Goal: Task Accomplishment & Management: Manage account settings

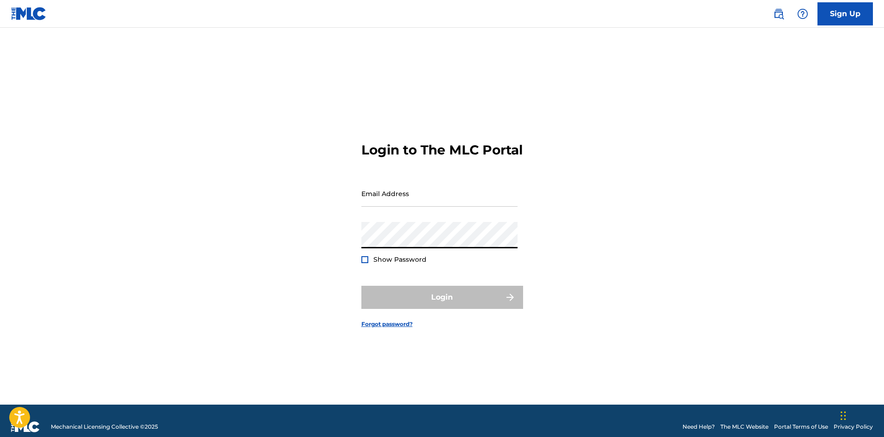
type input "[EMAIL_ADDRESS][DOMAIN_NAME]"
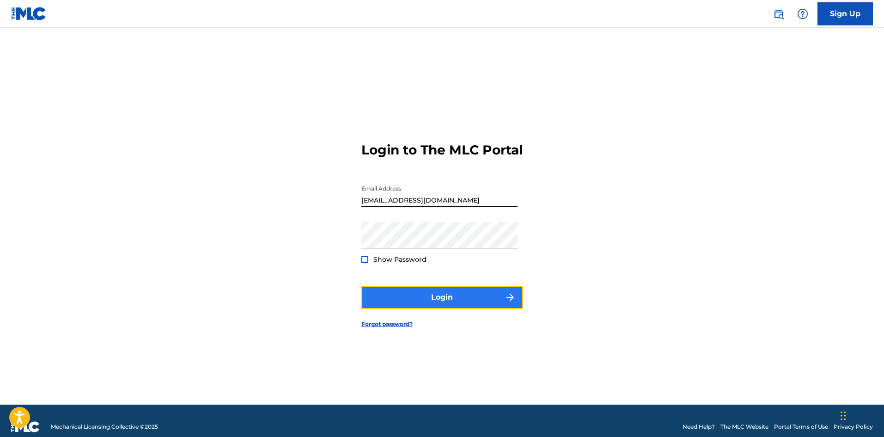
click at [427, 302] on button "Login" at bounding box center [442, 297] width 162 height 23
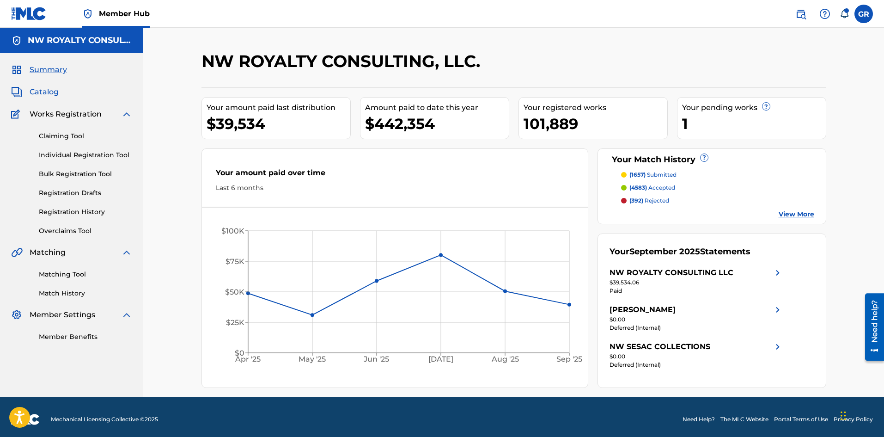
click at [55, 94] on span "Catalog" at bounding box center [44, 91] width 29 height 11
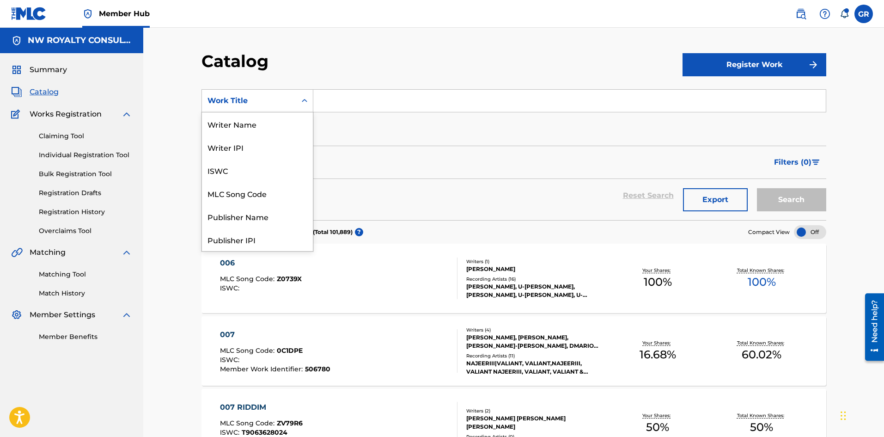
click at [237, 101] on div "Work Title" at bounding box center [248, 100] width 83 height 11
click at [243, 196] on div "MLC Song Code" at bounding box center [257, 193] width 111 height 23
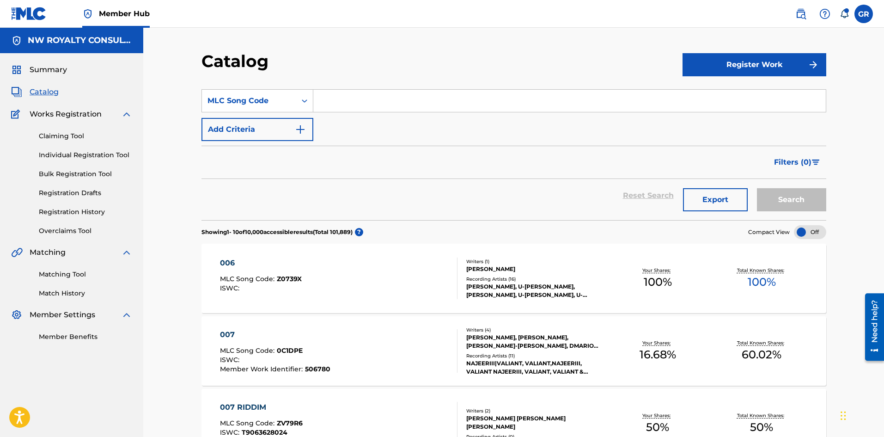
click at [336, 99] on input "Search Form" at bounding box center [569, 101] width 512 height 22
paste input "PN8HV5"
type input "PN8HV5"
click at [783, 195] on button "Search" at bounding box center [791, 199] width 69 height 23
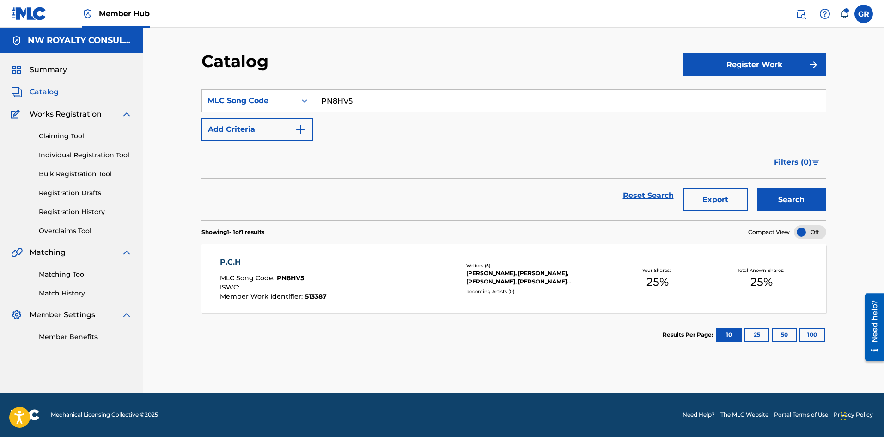
click at [234, 261] on div "P.C.H" at bounding box center [273, 261] width 107 height 11
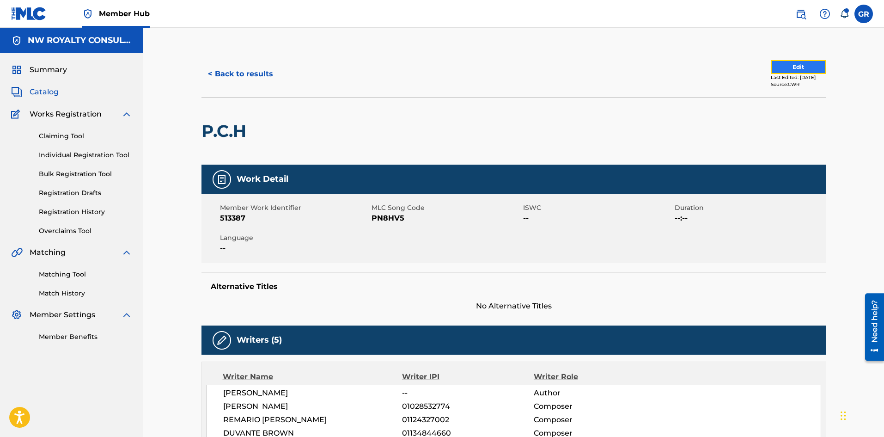
click at [782, 69] on button "Edit" at bounding box center [798, 67] width 55 height 14
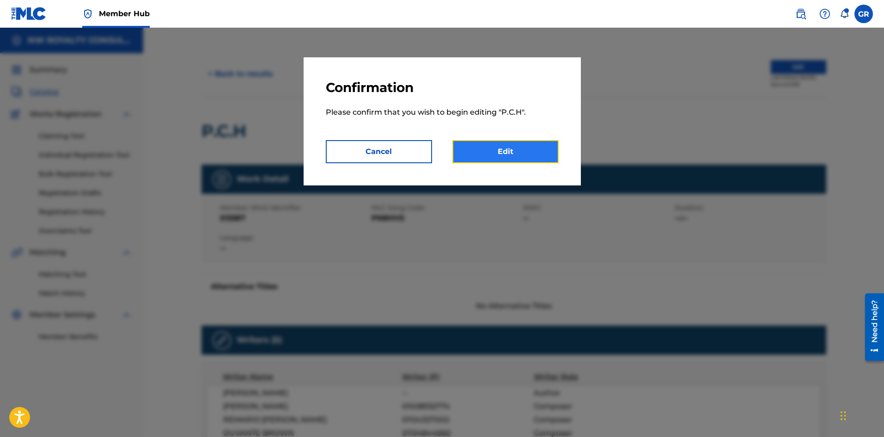
click at [519, 146] on link "Edit" at bounding box center [505, 151] width 106 height 23
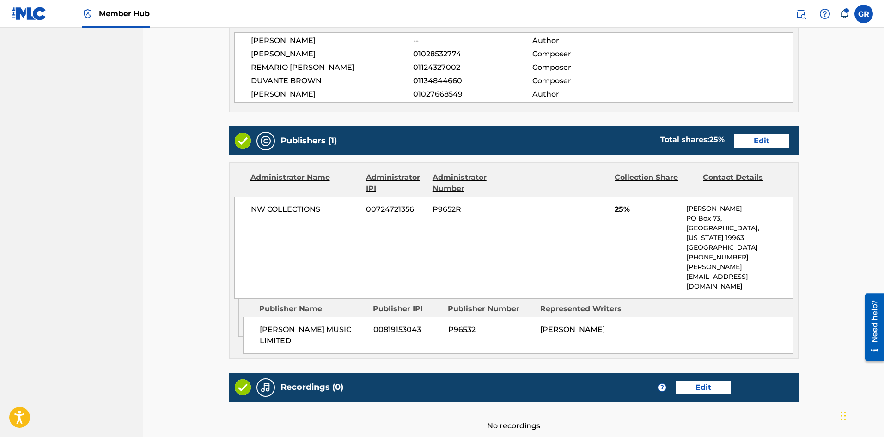
scroll to position [323, 0]
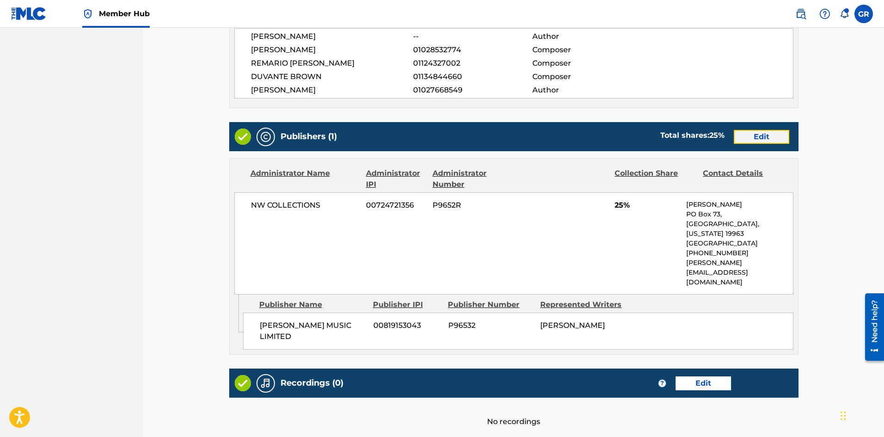
click at [758, 136] on link "Edit" at bounding box center [761, 137] width 55 height 14
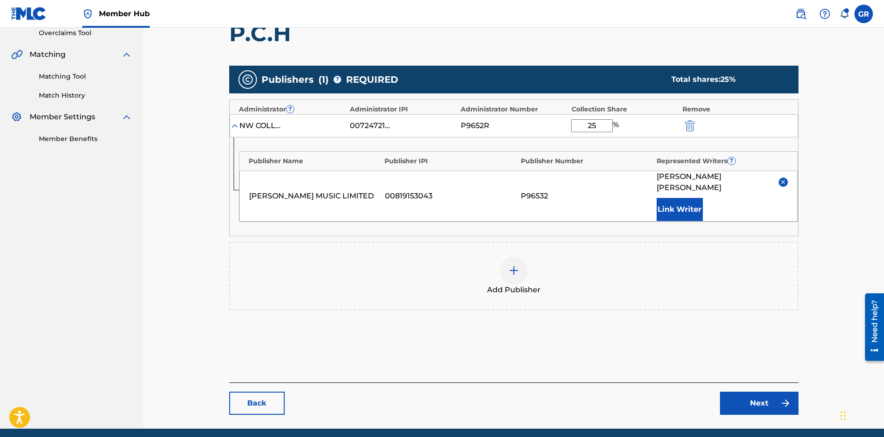
scroll to position [231, 0]
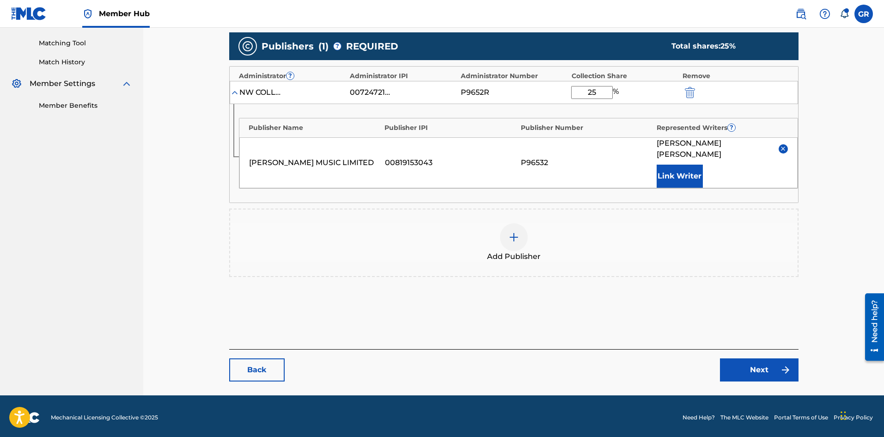
drag, startPoint x: 602, startPoint y: 91, endPoint x: 571, endPoint y: 93, distance: 30.5
click at [571, 93] on input "25" at bounding box center [592, 92] width 42 height 13
type input "58.34"
click at [766, 164] on div "[PERSON_NAME] Link Writer" at bounding box center [722, 163] width 131 height 50
click at [683, 175] on button "Link Writer" at bounding box center [680, 175] width 46 height 23
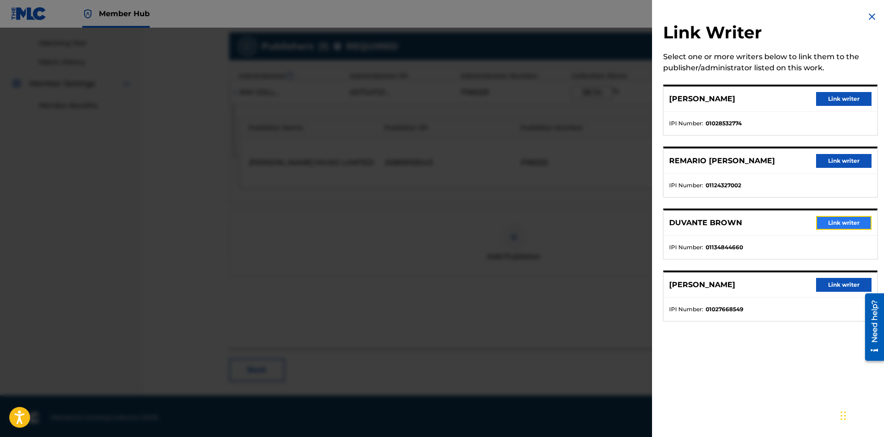
click at [831, 222] on button "Link writer" at bounding box center [843, 223] width 55 height 14
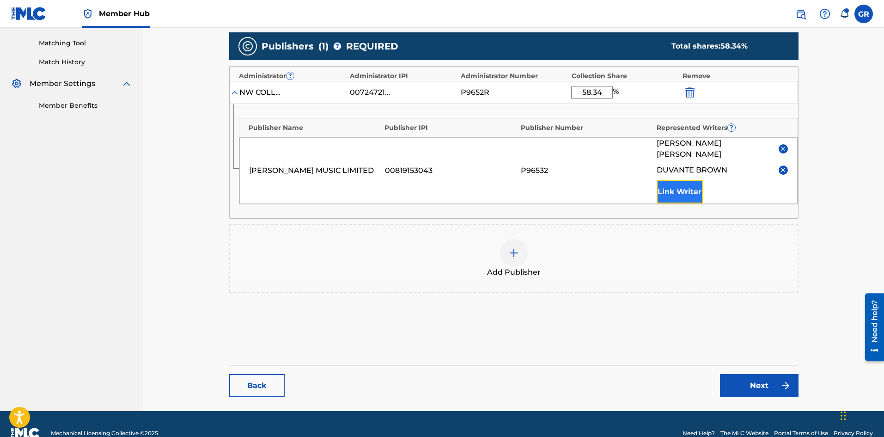
click at [688, 192] on button "Link Writer" at bounding box center [680, 191] width 46 height 23
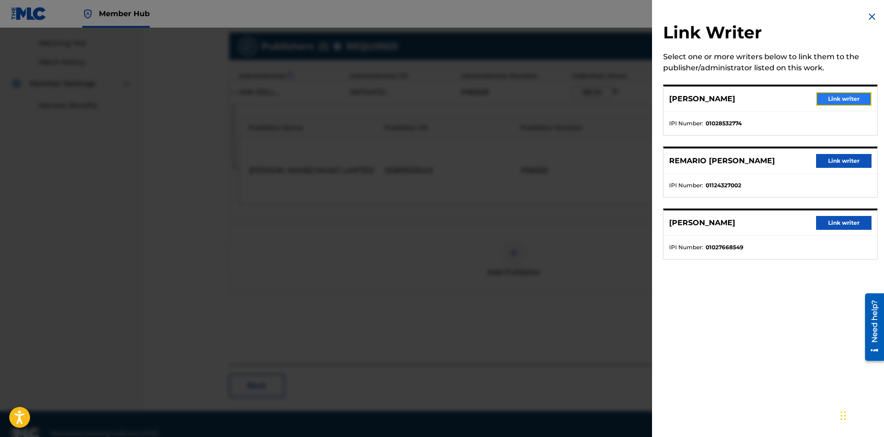
click at [826, 95] on button "Link writer" at bounding box center [843, 99] width 55 height 14
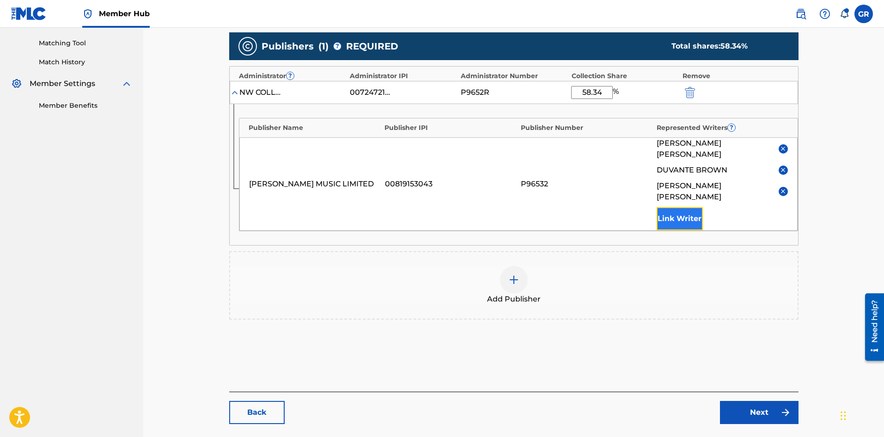
click at [698, 207] on button "Link Writer" at bounding box center [680, 218] width 46 height 23
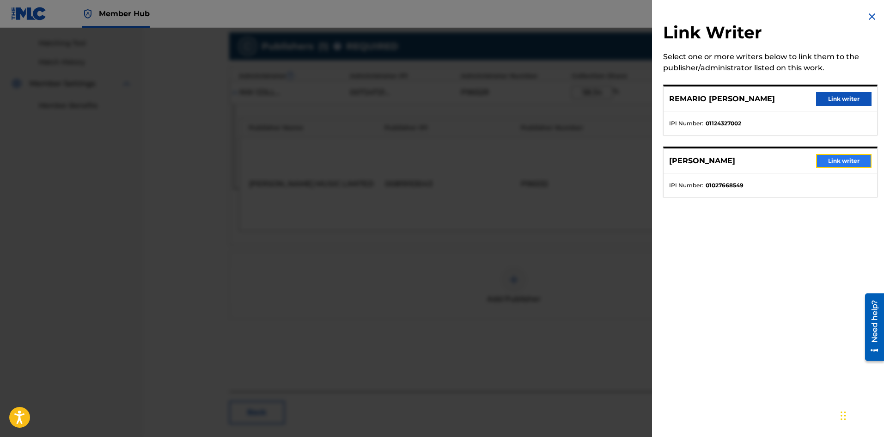
click at [834, 157] on button "Link writer" at bounding box center [843, 161] width 55 height 14
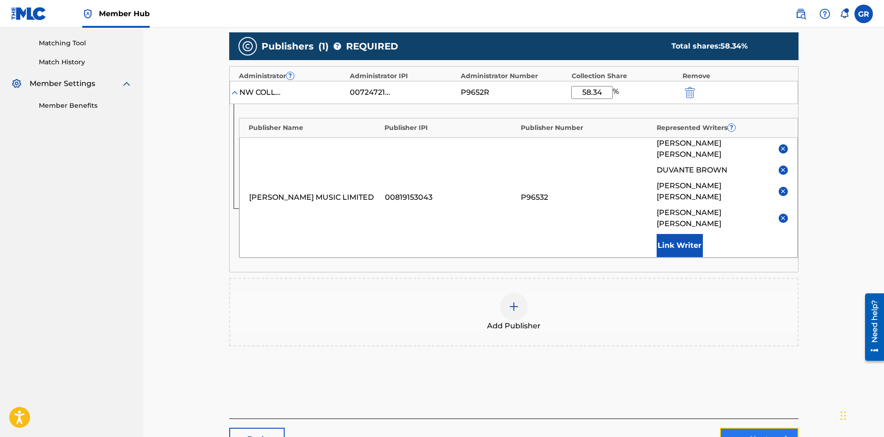
click at [764, 427] on link "Next" at bounding box center [759, 438] width 79 height 23
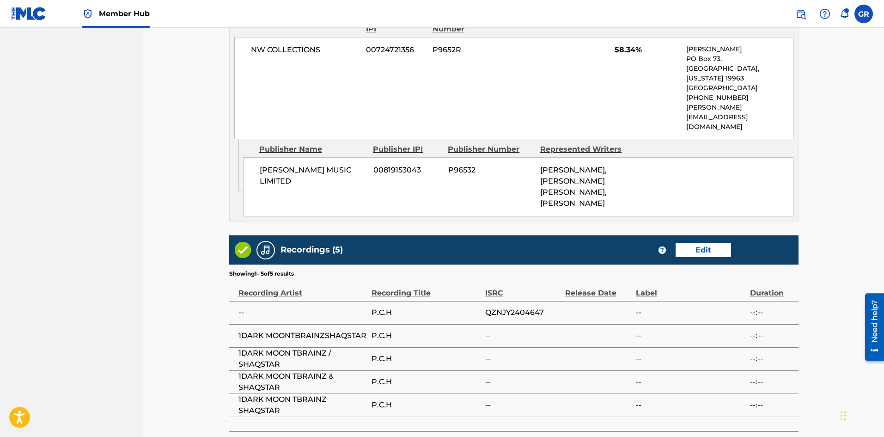
scroll to position [508, 0]
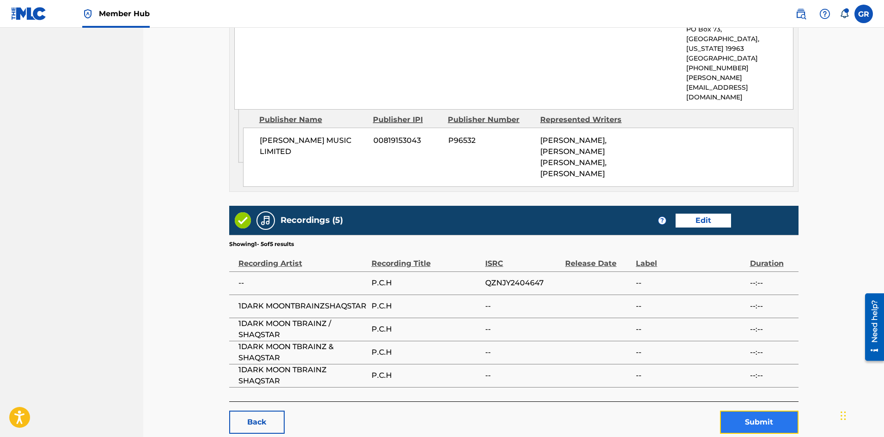
click at [760, 412] on button "Submit" at bounding box center [759, 421] width 79 height 23
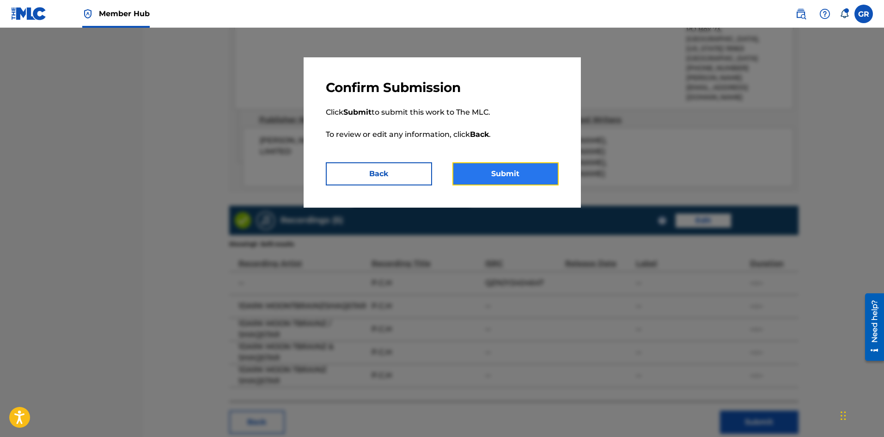
click at [507, 172] on button "Submit" at bounding box center [505, 173] width 106 height 23
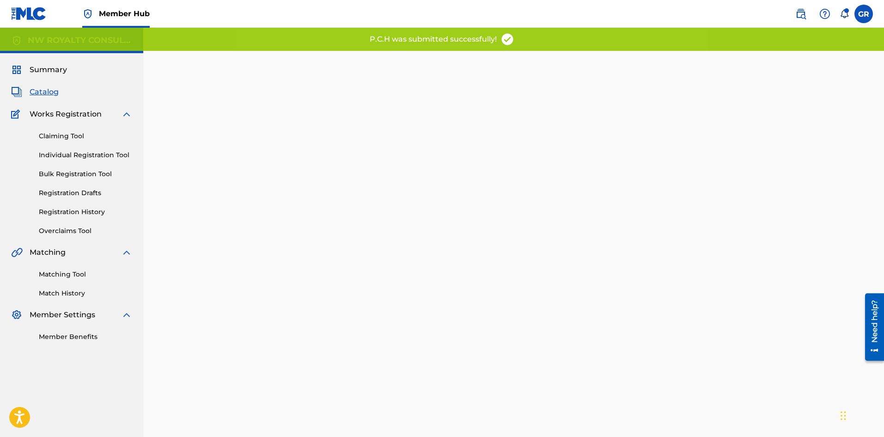
click at [41, 91] on span "Catalog" at bounding box center [44, 91] width 29 height 11
